Goal: Transaction & Acquisition: Purchase product/service

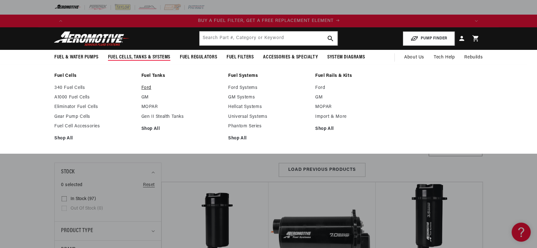
scroll to position [0, 403]
click at [148, 88] on link "Ford" at bounding box center [181, 88] width 81 height 6
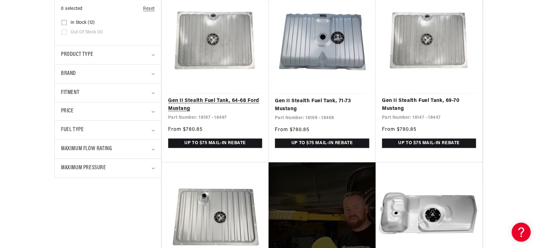
scroll to position [0, 805]
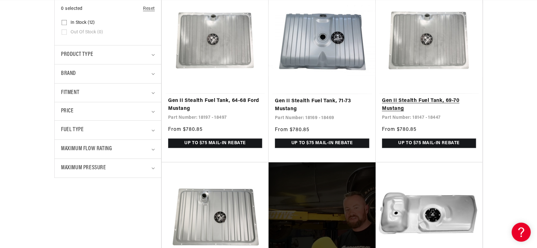
click at [410, 97] on link "Gen II Stealth Fuel Tank, 69-70 Mustang" at bounding box center [429, 105] width 94 height 16
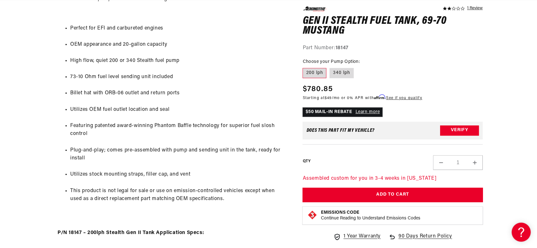
scroll to position [353, 0]
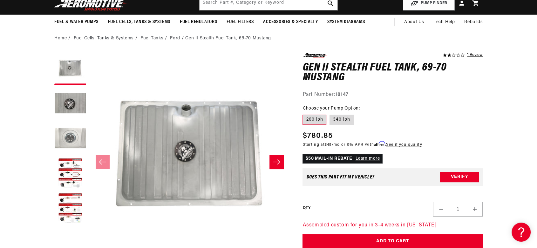
click at [66, 129] on button "Load image 3 in gallery view" at bounding box center [70, 139] width 32 height 32
